Goal: Task Accomplishment & Management: Manage account settings

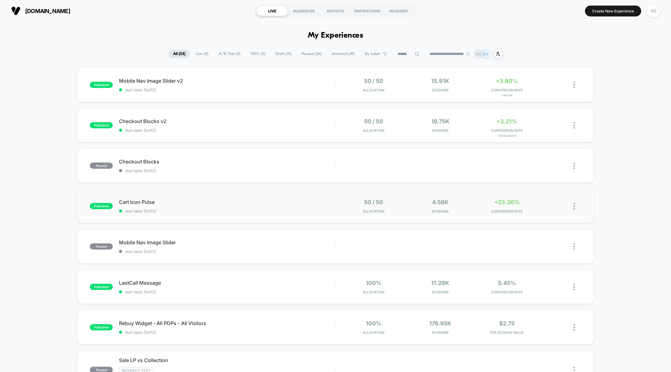
click at [346, 213] on div "50 / 50 Allocation" at bounding box center [373, 206] width 63 height 15
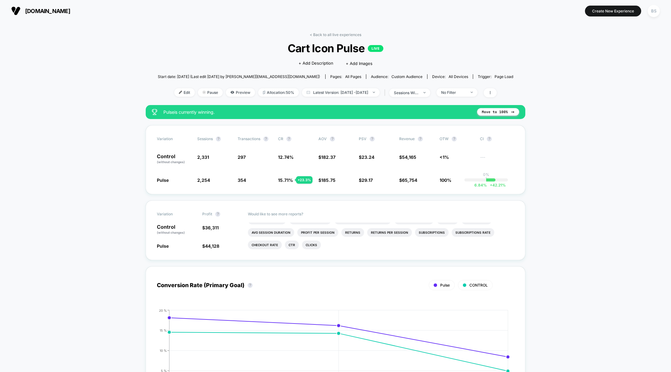
click at [327, 35] on link "< Back to all live experiences" at bounding box center [336, 34] width 52 height 5
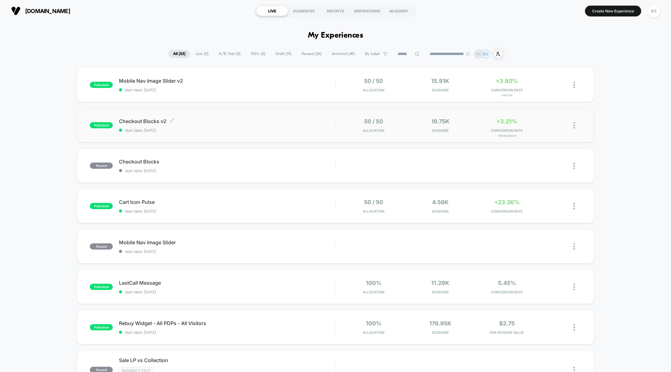
click at [320, 119] on span "Checkout Blocks v2 Click to edit experience details" at bounding box center [227, 121] width 216 height 6
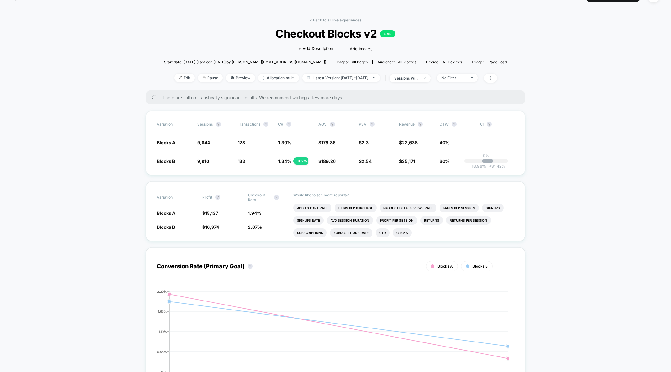
scroll to position [16, 0]
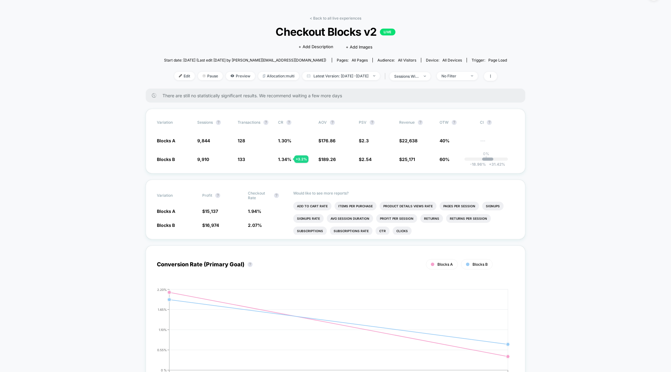
click at [324, 17] on link "< Back to all live experiences" at bounding box center [336, 18] width 52 height 5
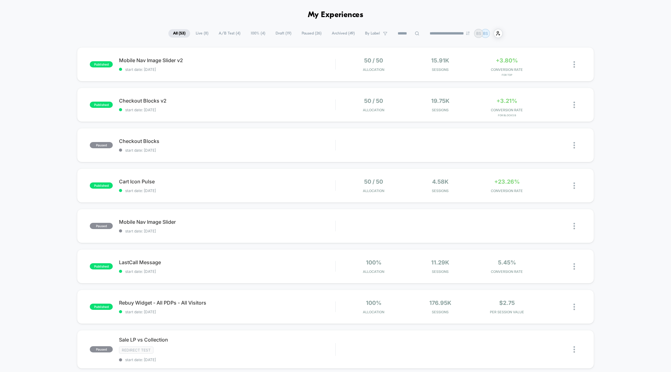
scroll to position [24, 0]
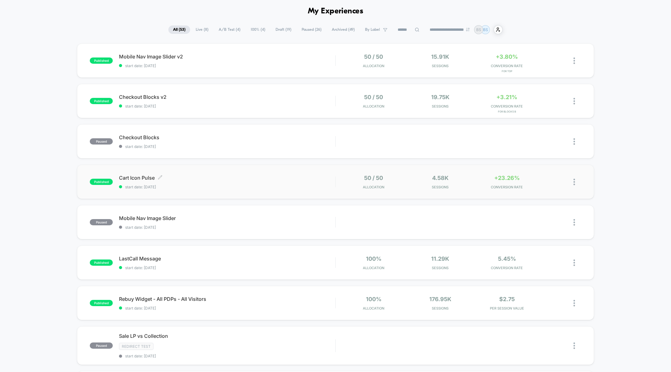
click at [299, 179] on span "Cart Icon Pulse Click to edit experience details" at bounding box center [227, 178] width 216 height 6
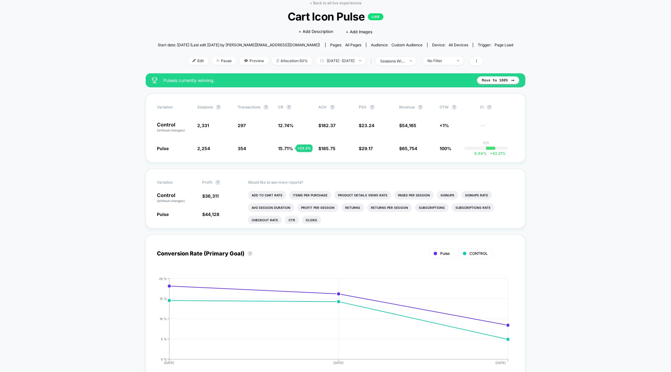
scroll to position [33, 0]
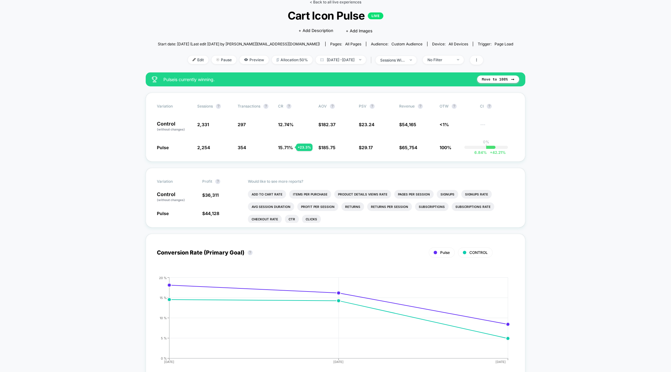
click at [318, 3] on link "< Back to all live experiences" at bounding box center [336, 2] width 52 height 5
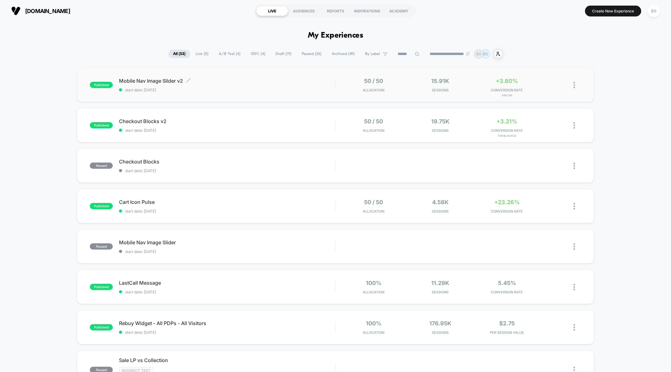
click at [323, 84] on div "Mobile Nav Image Slider v2 Click to edit experience details Click to edit exper…" at bounding box center [227, 85] width 216 height 15
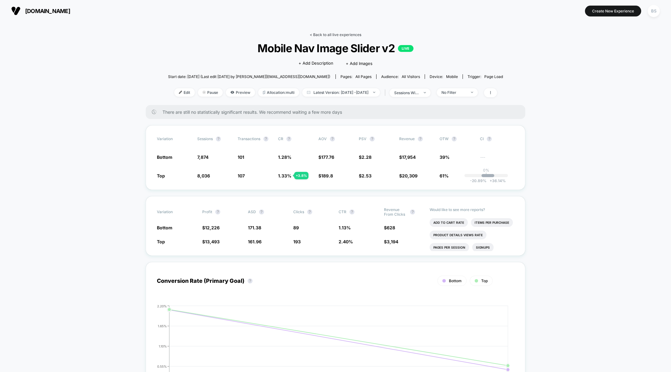
click at [339, 34] on link "< Back to all live experiences" at bounding box center [336, 34] width 52 height 5
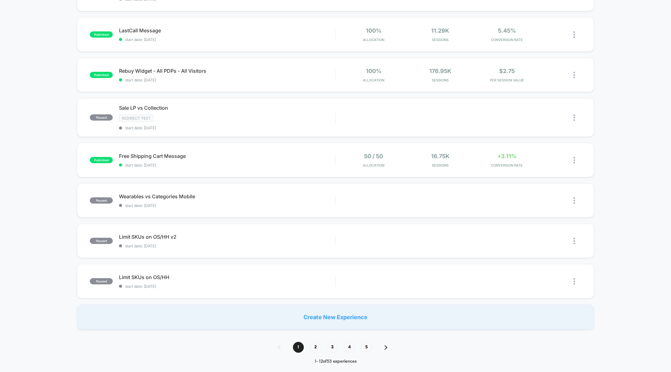
scroll to position [257, 0]
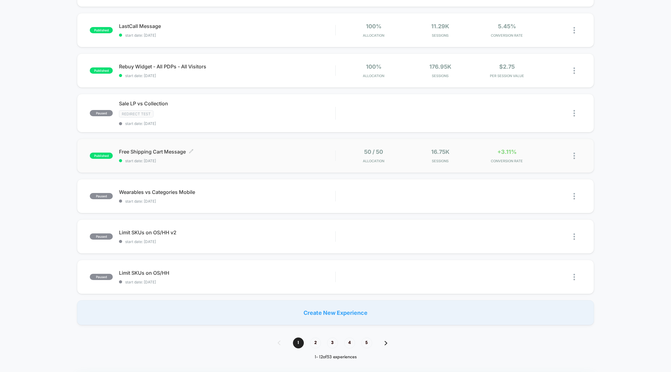
click at [307, 159] on span "start date: [DATE]" at bounding box center [227, 160] width 216 height 5
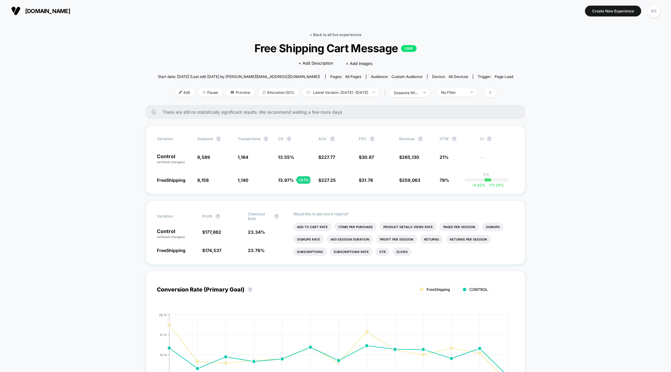
click at [317, 34] on link "< Back to all live experiences" at bounding box center [336, 34] width 52 height 5
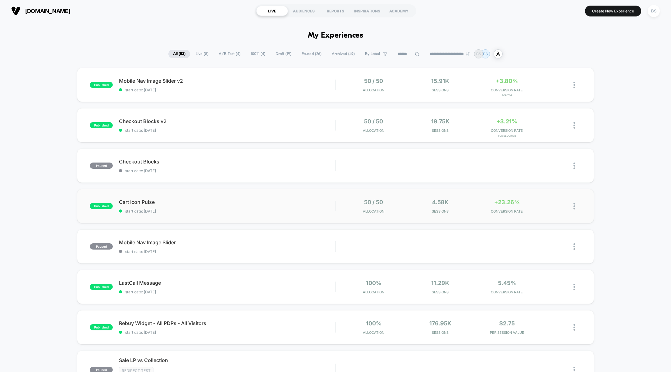
click at [330, 198] on div "published Cart Icon Pulse start date: 10/3/2025 50 / 50 Allocation 4.58k Sessio…" at bounding box center [335, 206] width 517 height 34
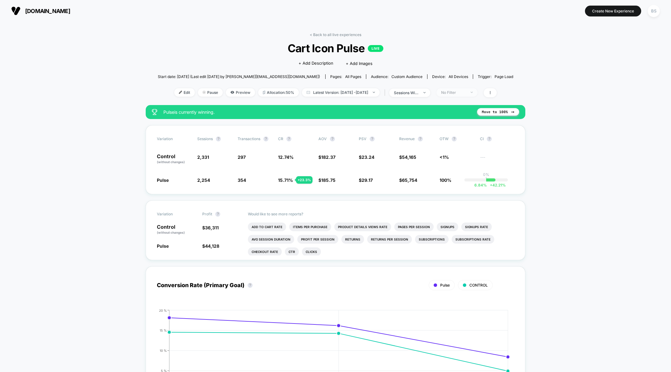
click at [466, 91] on div "No Filter" at bounding box center [453, 92] width 25 height 5
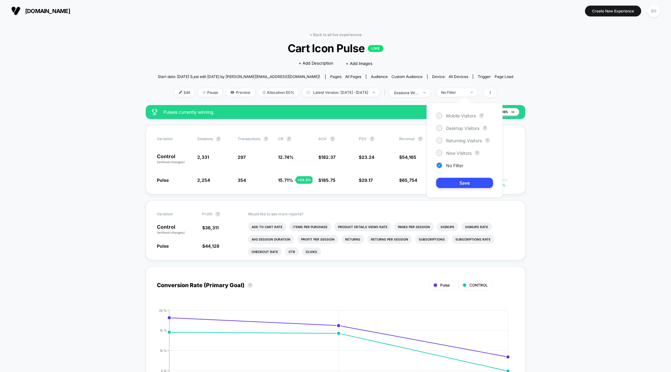
click at [446, 156] on div "Mobile Visitors ? Desktop Visitors ? Returning Visitors ? New Visitors ? No Fil…" at bounding box center [465, 150] width 76 height 95
click at [448, 155] on span "New Visitors" at bounding box center [458, 152] width 25 height 5
click at [448, 181] on button "Save" at bounding box center [464, 183] width 57 height 10
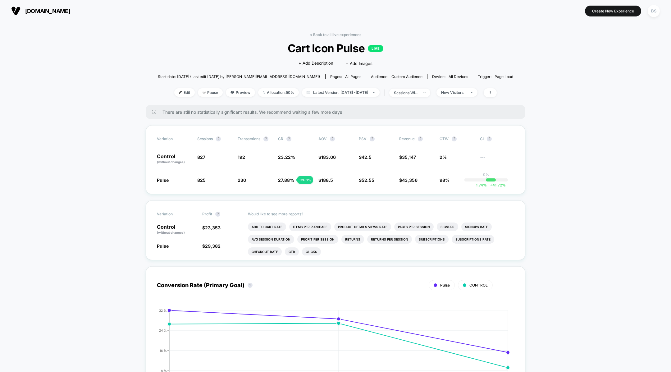
click at [477, 86] on div "< Back to all live experiences Cart Icon Pulse LIVE Click to edit experience de…" at bounding box center [336, 68] width 356 height 73
click at [477, 93] on span "New Visitors" at bounding box center [457, 92] width 41 height 8
click at [458, 144] on div "Mobile Visitors ? Desktop Visitors ? Returning Visitors ? New Visitors ? No Fil…" at bounding box center [465, 150] width 76 height 95
click at [458, 143] on div "Returning Visitors" at bounding box center [459, 140] width 46 height 6
click at [455, 180] on button "Save" at bounding box center [464, 183] width 57 height 10
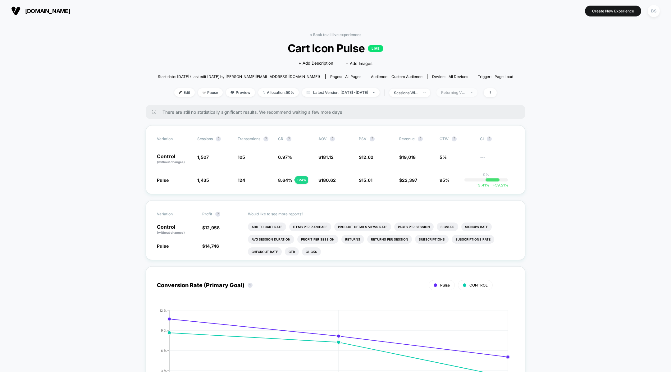
click at [466, 93] on div "Returning Visitors" at bounding box center [453, 92] width 25 height 5
click at [461, 136] on div "Mobile Visitors ? Desktop Visitors ? Returning Visitors ? New Visitors ? No Fil…" at bounding box center [465, 150] width 76 height 95
click at [462, 131] on div "Mobile Visitors ? Desktop Visitors ? Returning Visitors ? New Visitors ? No Fil…" at bounding box center [465, 150] width 76 height 95
click at [462, 131] on div "Desktop Visitors" at bounding box center [457, 128] width 43 height 6
click at [452, 185] on button "Save" at bounding box center [464, 183] width 57 height 10
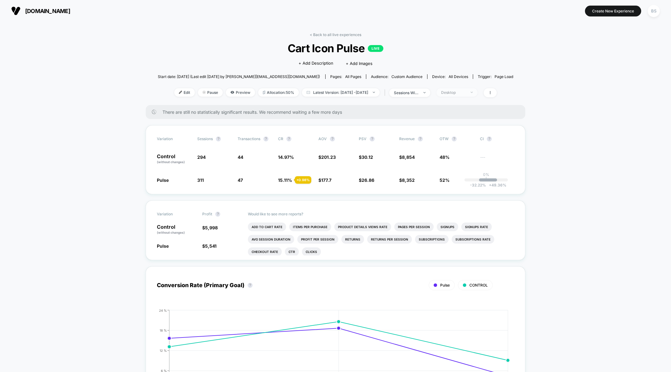
click at [465, 94] on div "Desktop" at bounding box center [453, 92] width 25 height 5
click at [455, 114] on span "Mobile Visitors" at bounding box center [461, 115] width 30 height 5
click at [456, 187] on button "Save" at bounding box center [464, 183] width 57 height 10
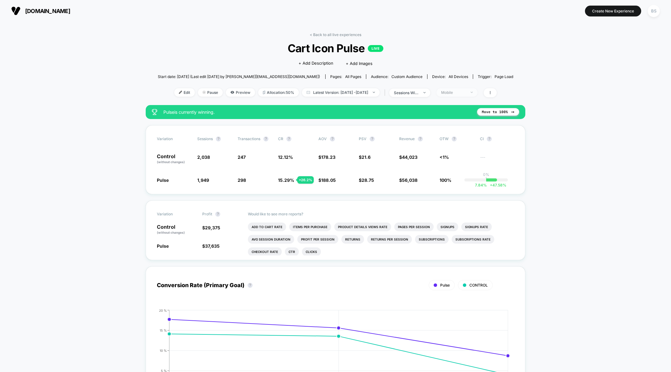
click at [466, 91] on div "Mobile" at bounding box center [453, 92] width 25 height 5
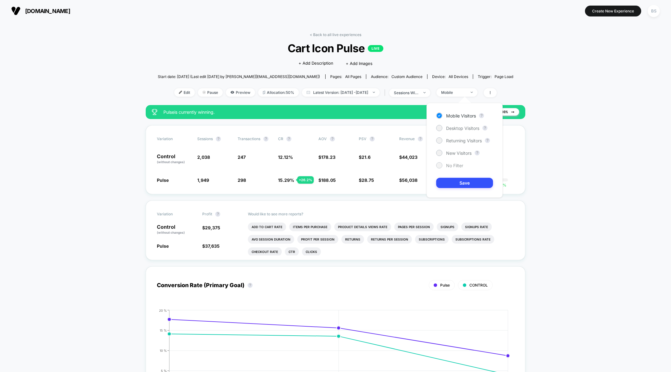
click at [445, 164] on div "No Filter" at bounding box center [449, 165] width 27 height 6
click at [447, 180] on button "Save" at bounding box center [464, 183] width 57 height 10
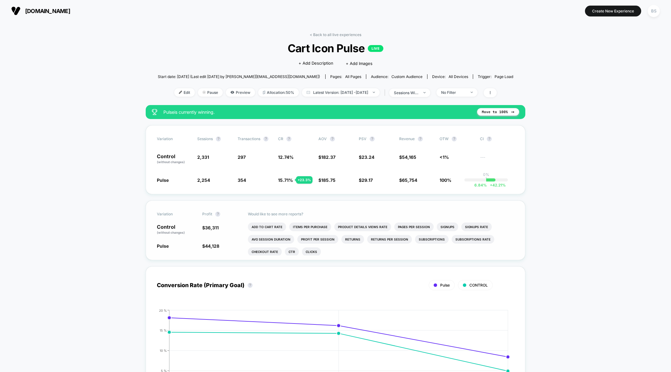
drag, startPoint x: 493, startPoint y: 112, endPoint x: 454, endPoint y: 208, distance: 103.3
click at [488, 111] on button "Move to 100%" at bounding box center [498, 111] width 42 height 7
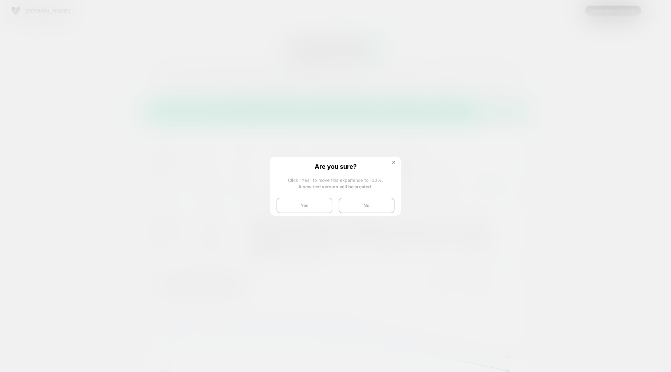
click at [291, 205] on button "Yes" at bounding box center [305, 206] width 56 height 16
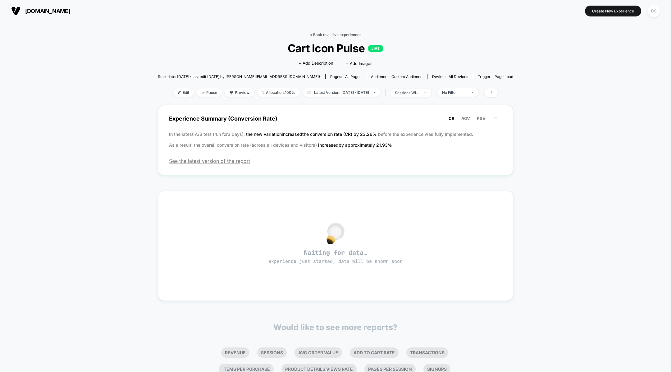
click at [322, 34] on link "< Back to all live experiences" at bounding box center [336, 34] width 52 height 5
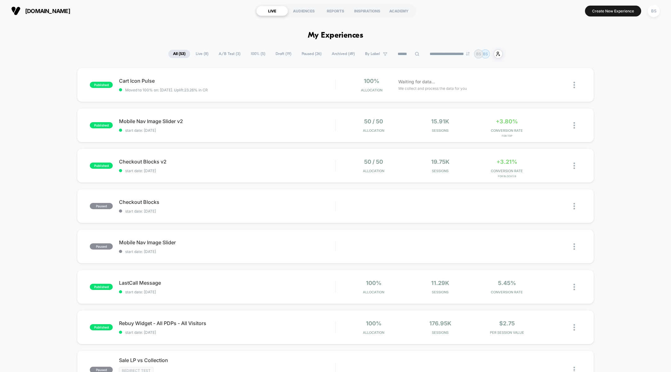
click at [250, 53] on span "100% ( 5 )" at bounding box center [258, 54] width 24 height 8
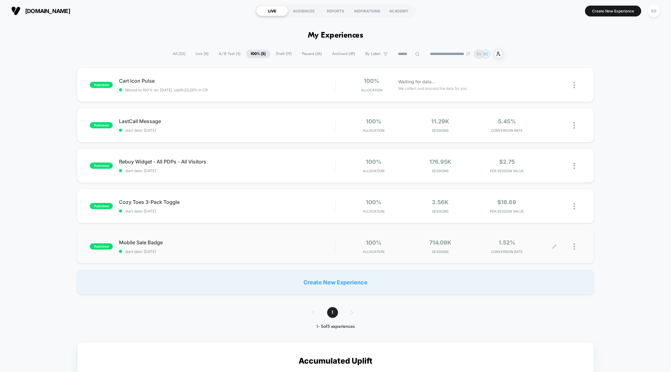
click at [578, 245] on div at bounding box center [578, 246] width 8 height 15
click at [535, 253] on div "Preview Link" at bounding box center [543, 253] width 56 height 14
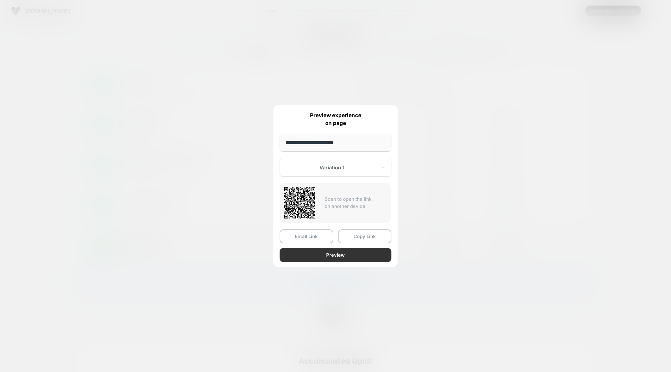
click at [324, 252] on button "Preview" at bounding box center [336, 255] width 112 height 14
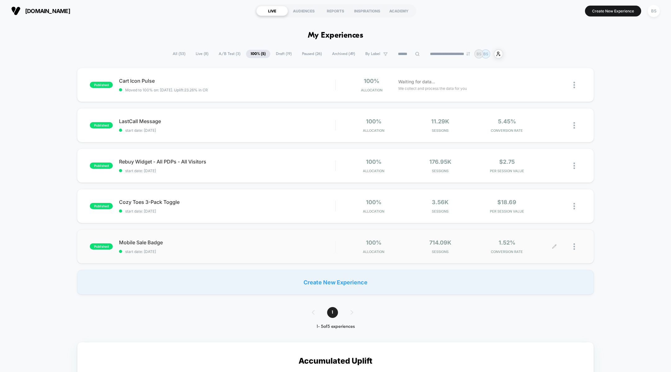
click at [177, 55] on span "All ( 53 )" at bounding box center [179, 54] width 22 height 8
